Goal: Transaction & Acquisition: Subscribe to service/newsletter

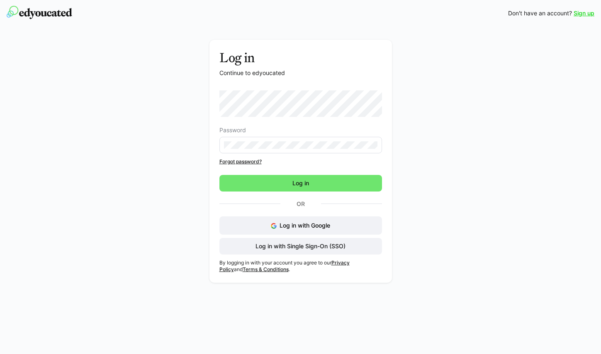
click at [581, 13] on link "Sign up" at bounding box center [584, 13] width 21 height 8
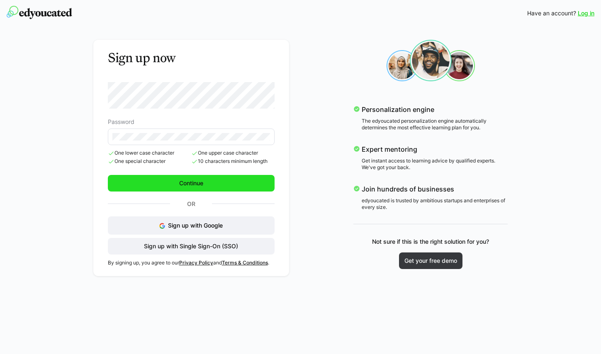
click at [190, 189] on span "Continue" at bounding box center [191, 183] width 167 height 17
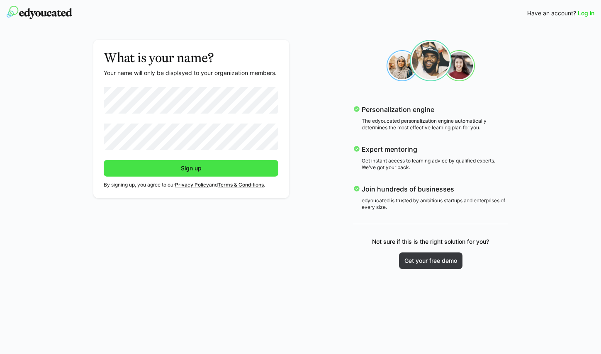
click at [202, 170] on span "Sign up" at bounding box center [191, 168] width 23 height 8
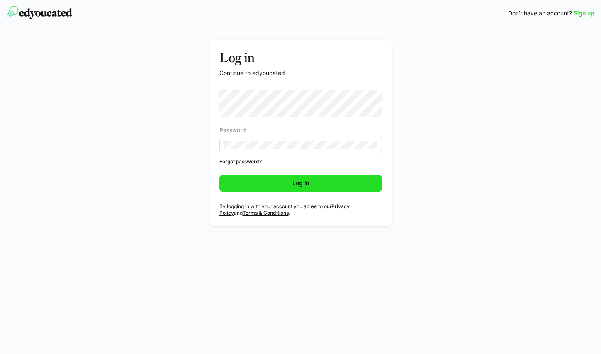
click at [295, 184] on span "Log in" at bounding box center [300, 183] width 19 height 8
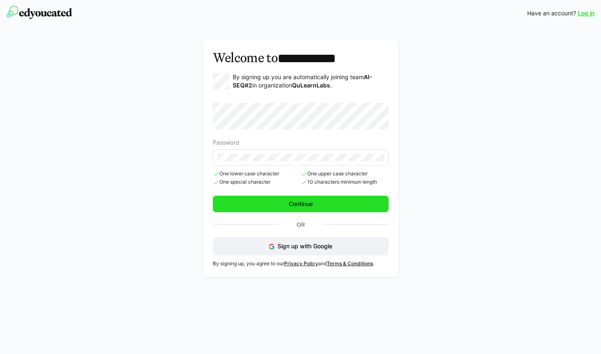
click at [284, 204] on span "Continue" at bounding box center [301, 204] width 176 height 17
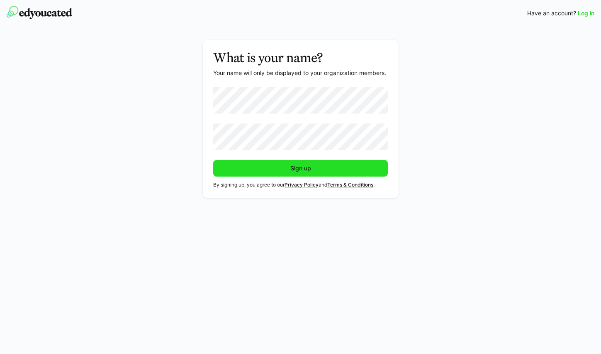
click at [269, 174] on span "Sign up" at bounding box center [300, 168] width 175 height 17
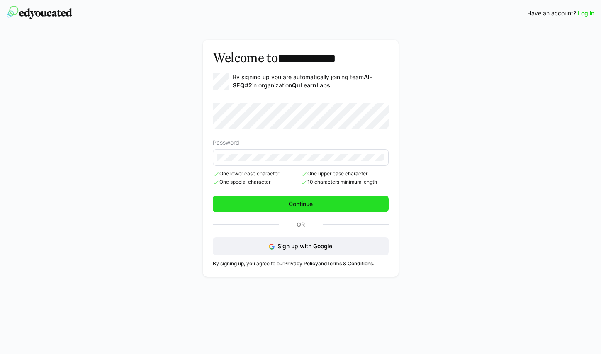
click at [291, 202] on span "Continue" at bounding box center [300, 204] width 27 height 8
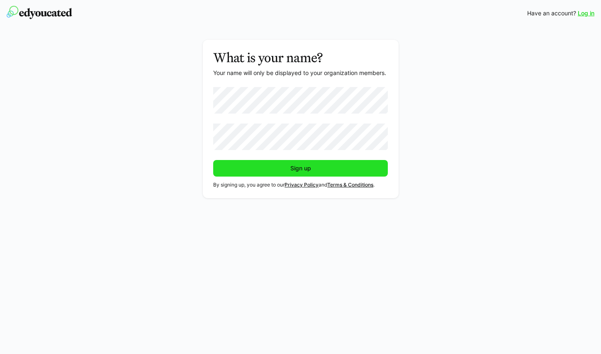
click at [278, 168] on span "Sign up" at bounding box center [300, 168] width 175 height 17
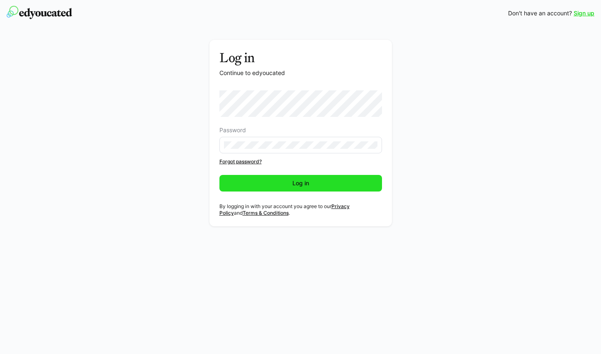
click at [295, 186] on span "Log in" at bounding box center [300, 183] width 19 height 8
